Goal: Information Seeking & Learning: Find specific page/section

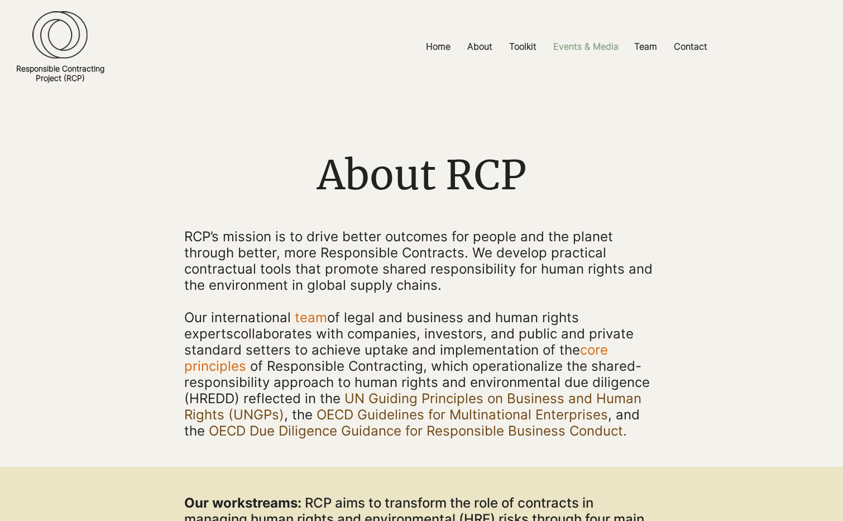
click at [591, 46] on p "Events & Media" at bounding box center [586, 46] width 76 height 25
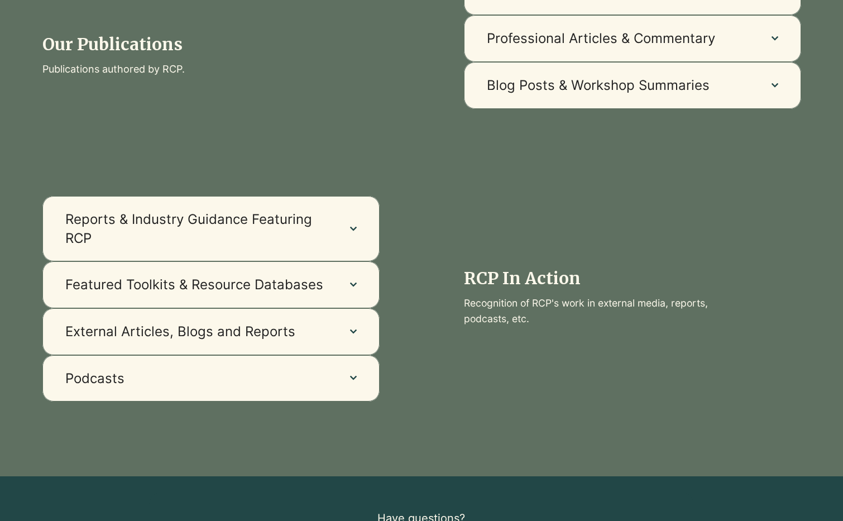
scroll to position [797, 0]
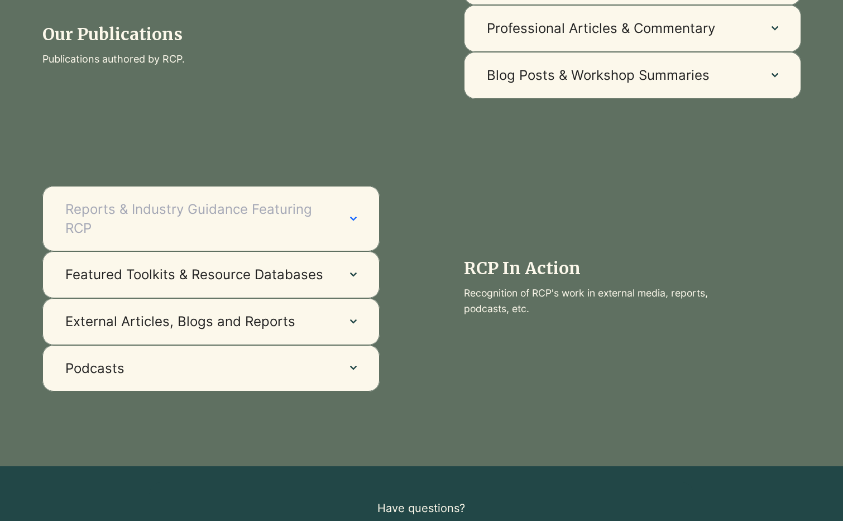
click at [349, 239] on button "Reports & Industry Guidance Featuring RCP" at bounding box center [210, 218] width 337 height 65
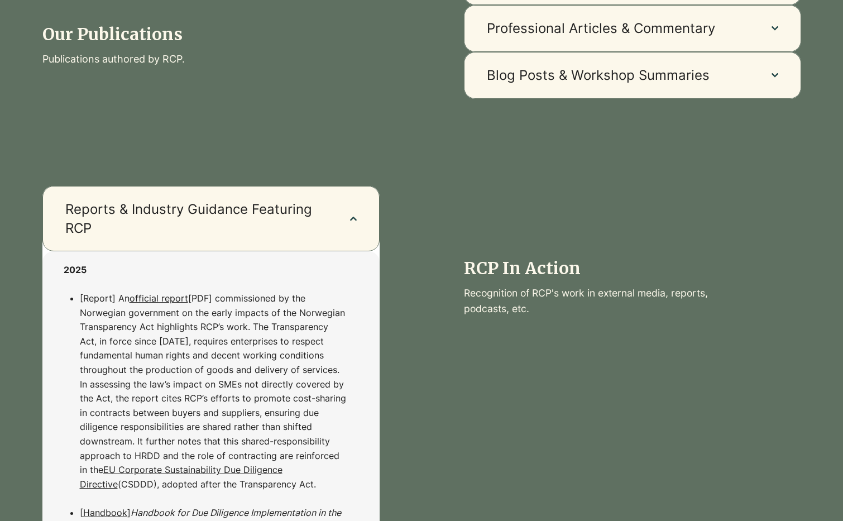
drag, startPoint x: 351, startPoint y: 218, endPoint x: 312, endPoint y: 41, distance: 181.8
click at [351, 218] on icon "button" at bounding box center [353, 219] width 7 height 4
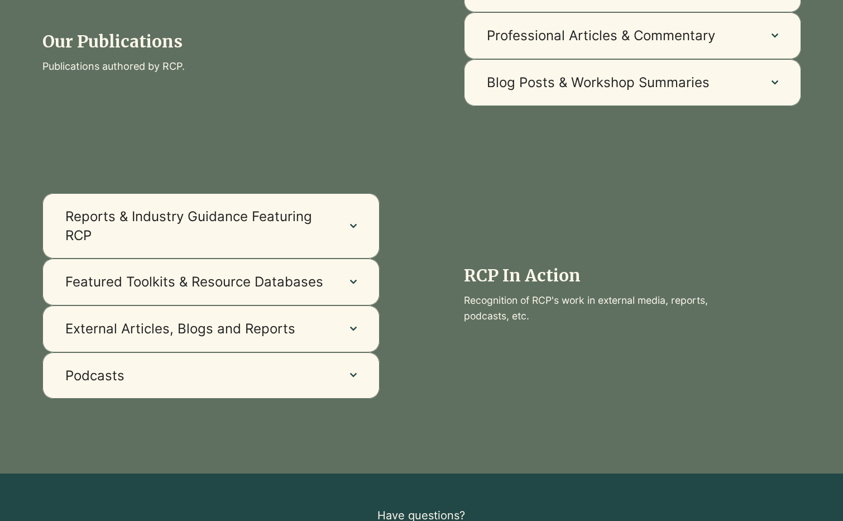
scroll to position [796, 0]
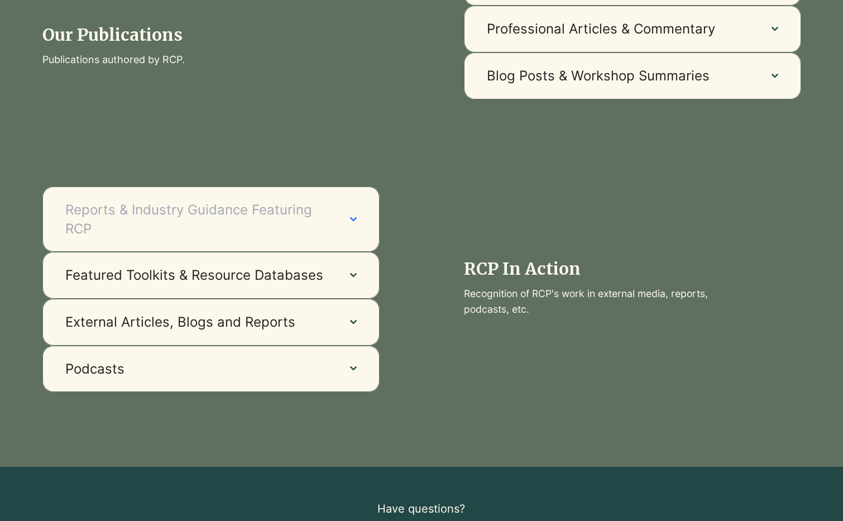
click at [274, 222] on span "Reports & Industry Guidance Featuring RCP" at bounding box center [196, 218] width 262 height 37
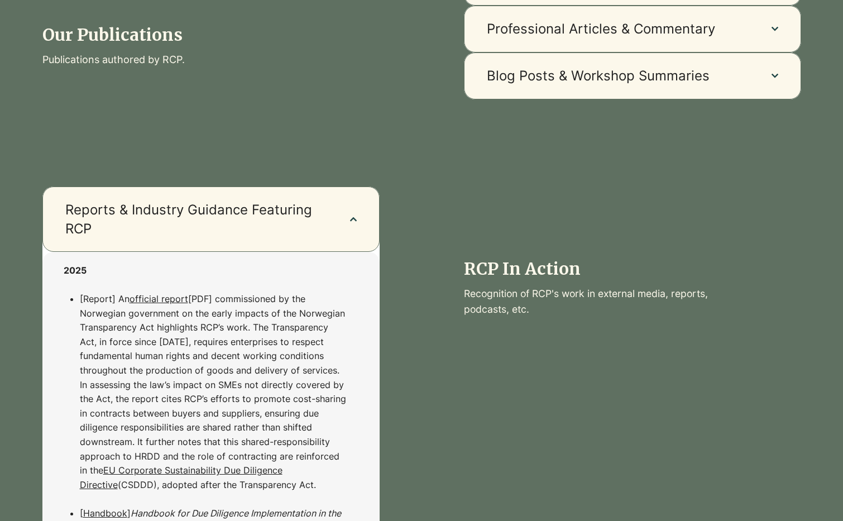
click at [156, 298] on link "official report" at bounding box center [159, 298] width 59 height 11
